Goal: Task Accomplishment & Management: Complete application form

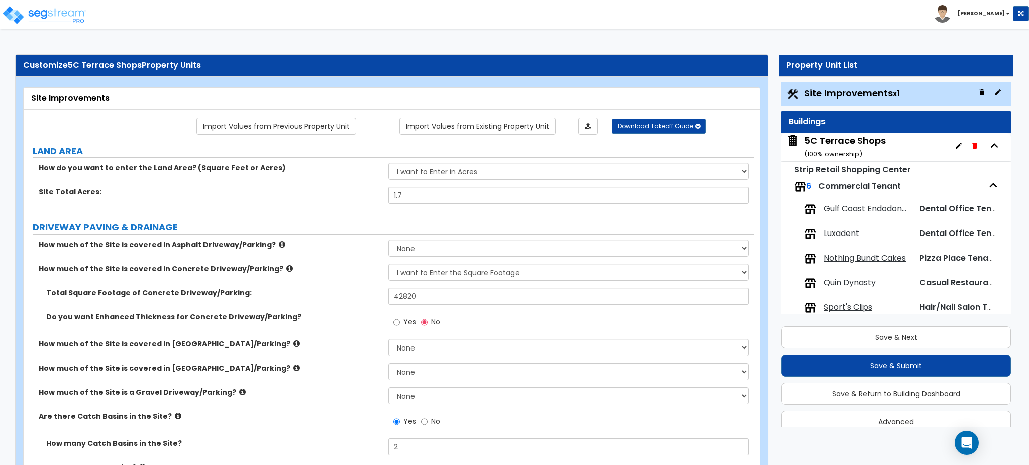
select select "2"
select select "1"
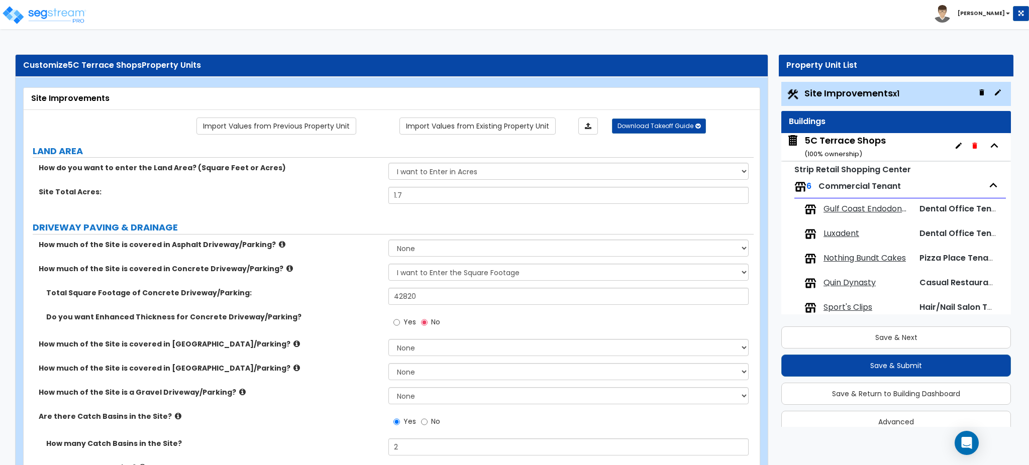
select select "1"
select select "2"
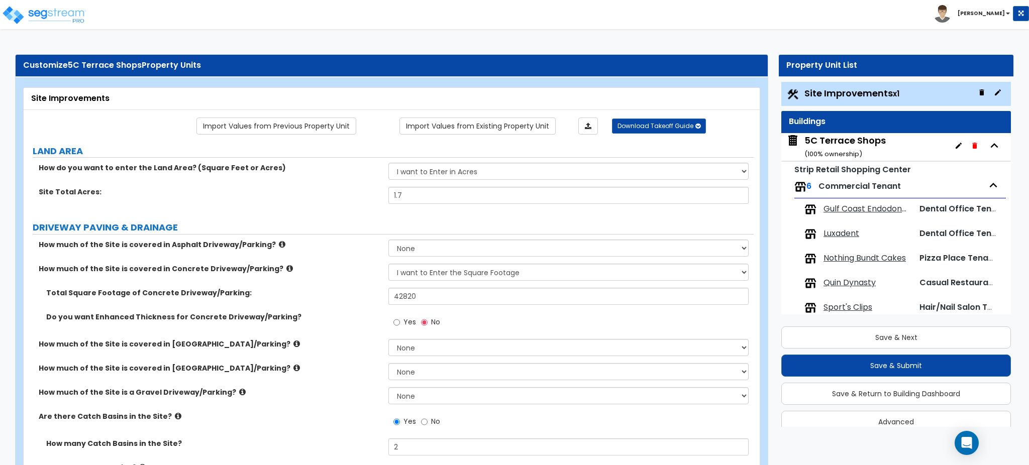
select select "2"
select select "4"
select select "1"
select select "4"
select select "2"
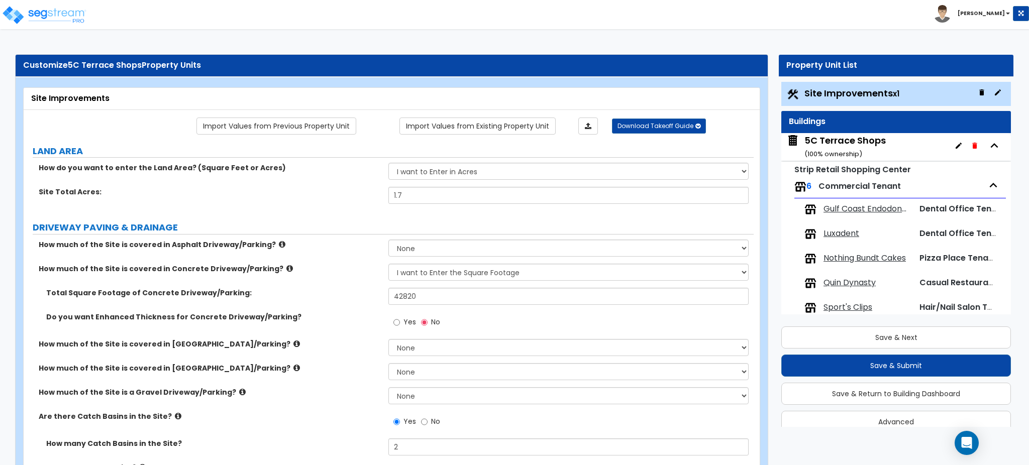
select select "2"
